Goal: Information Seeking & Learning: Compare options

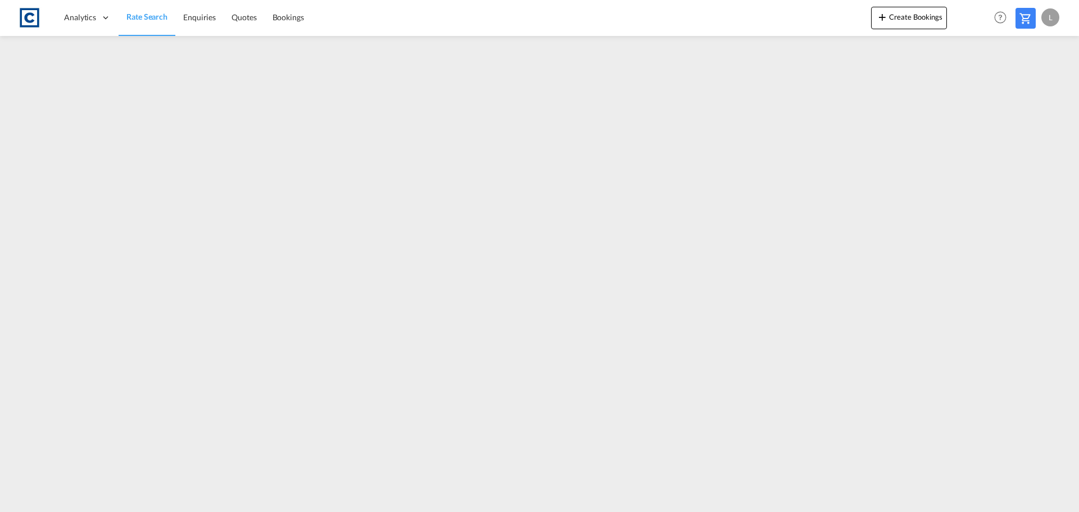
click at [158, 15] on span "Rate Search" at bounding box center [146, 17] width 41 height 10
click at [148, 13] on span "Rate Search" at bounding box center [146, 17] width 41 height 10
click at [142, 13] on span "Rate Search" at bounding box center [146, 17] width 41 height 10
click at [140, 13] on span "Rate Search" at bounding box center [146, 17] width 41 height 10
